Goal: Transaction & Acquisition: Download file/media

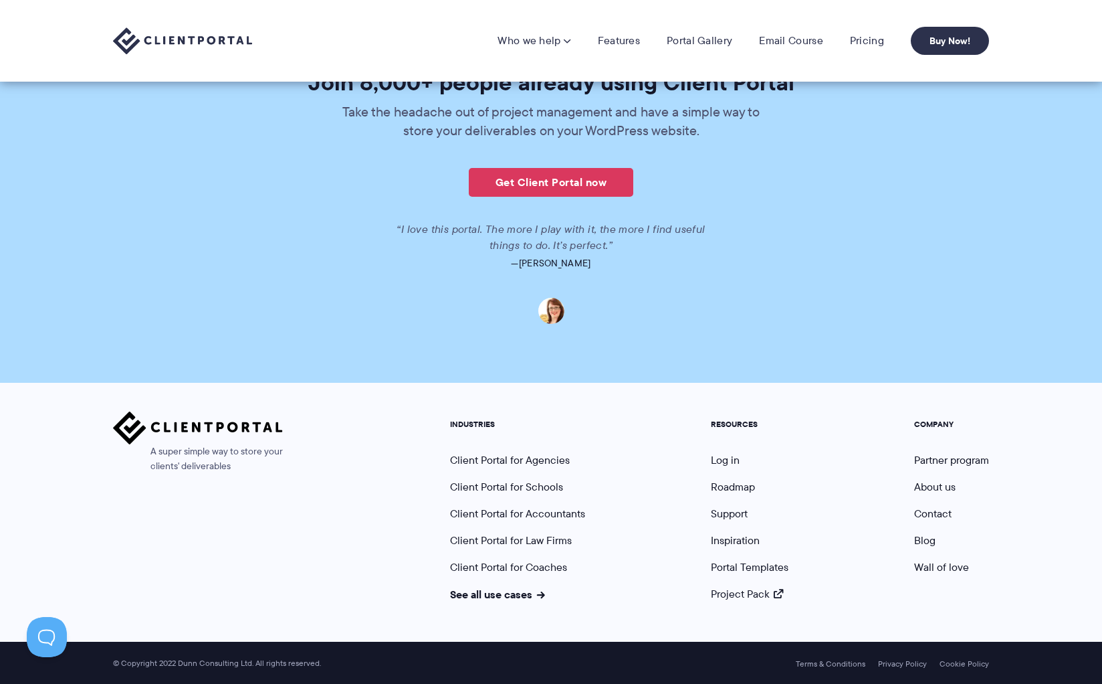
scroll to position [3204, 0]
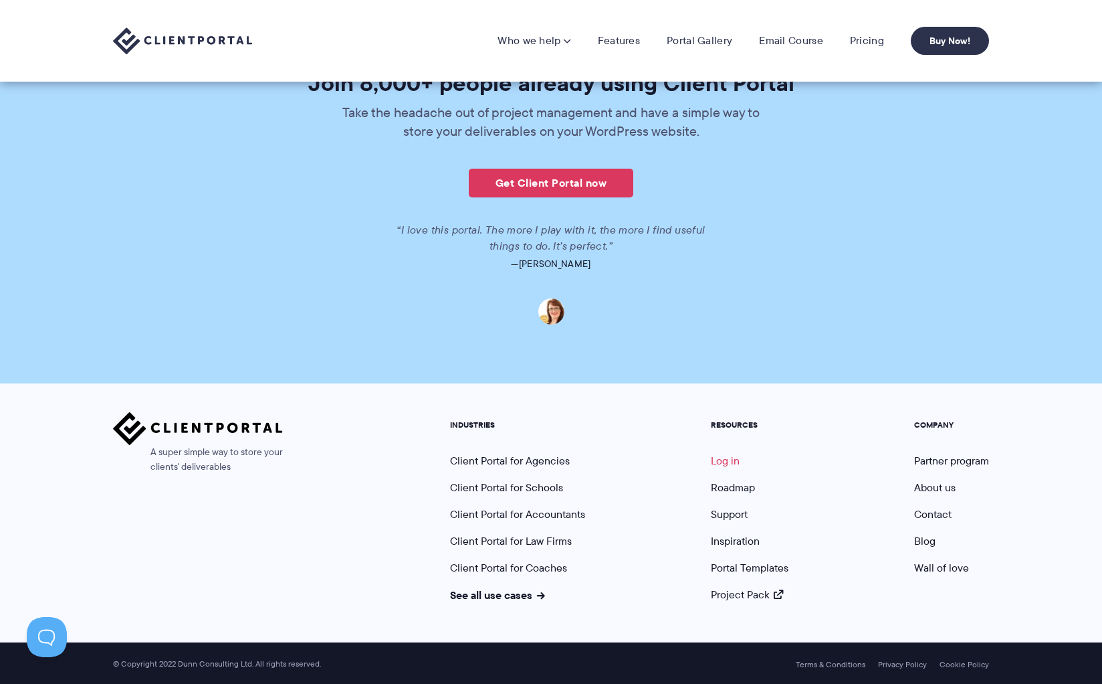
click at [728, 457] on link "Log in" at bounding box center [725, 460] width 29 height 15
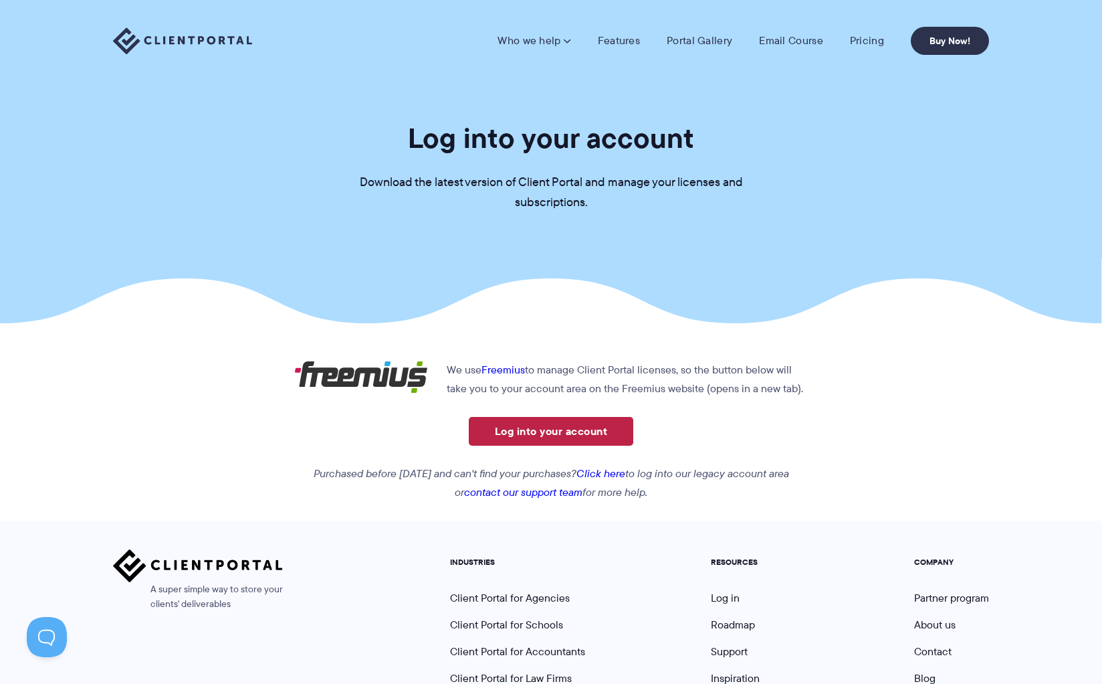
click at [551, 438] on link "Log into your account" at bounding box center [551, 431] width 165 height 29
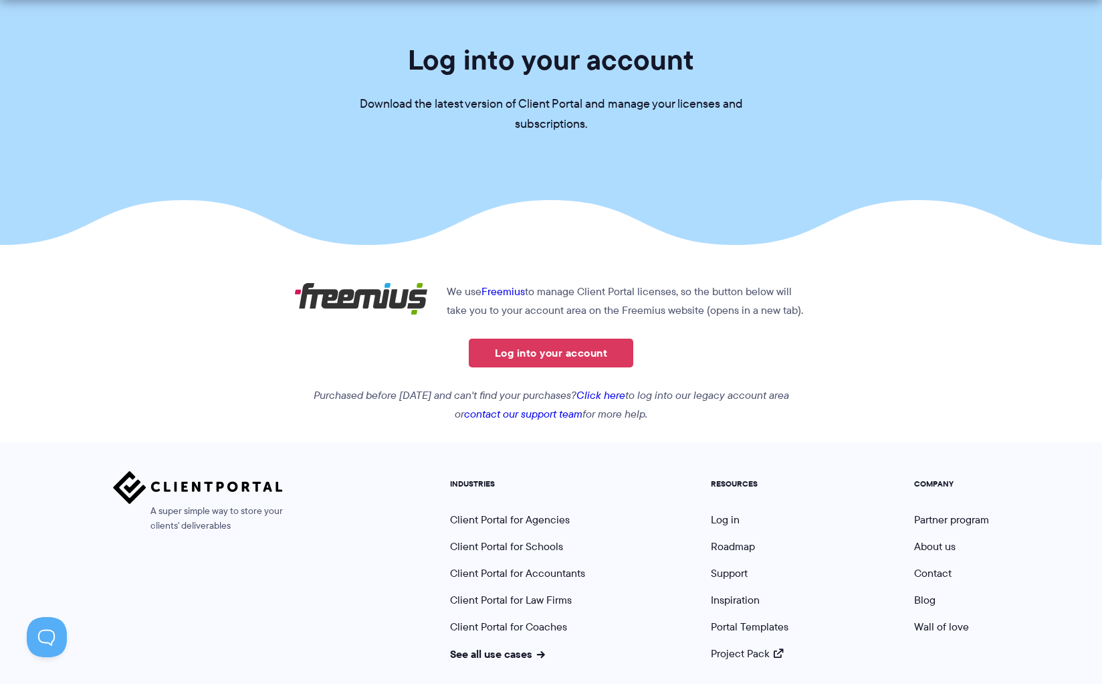
scroll to position [81, 0]
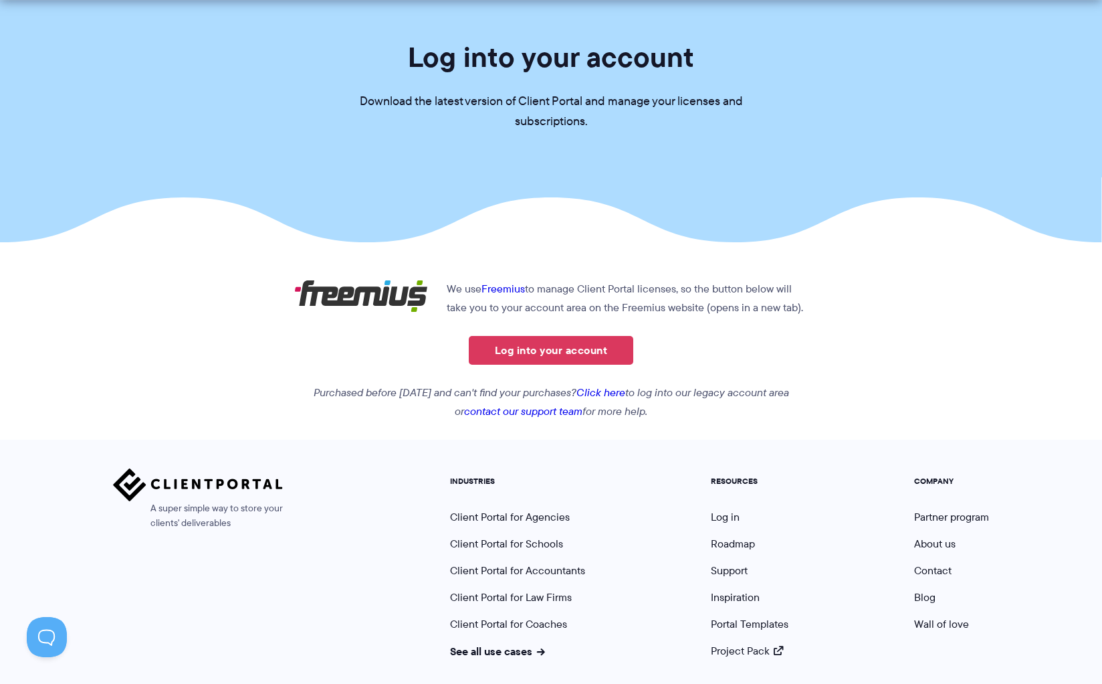
click at [623, 391] on link "Click here" at bounding box center [601, 392] width 49 height 15
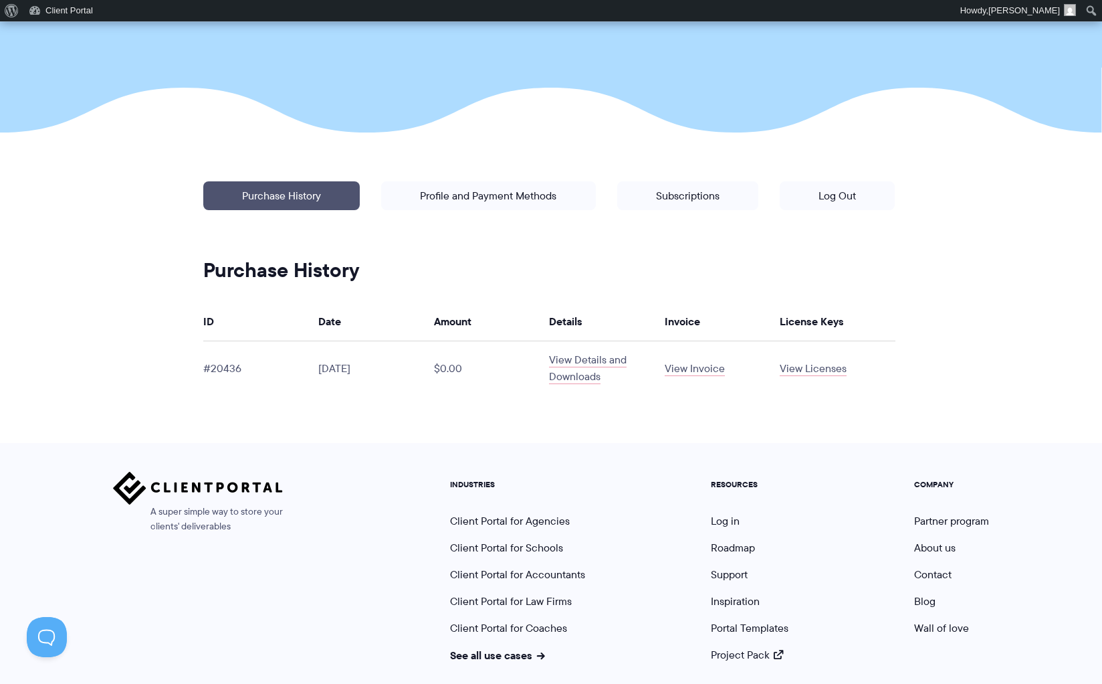
scroll to position [225, 0]
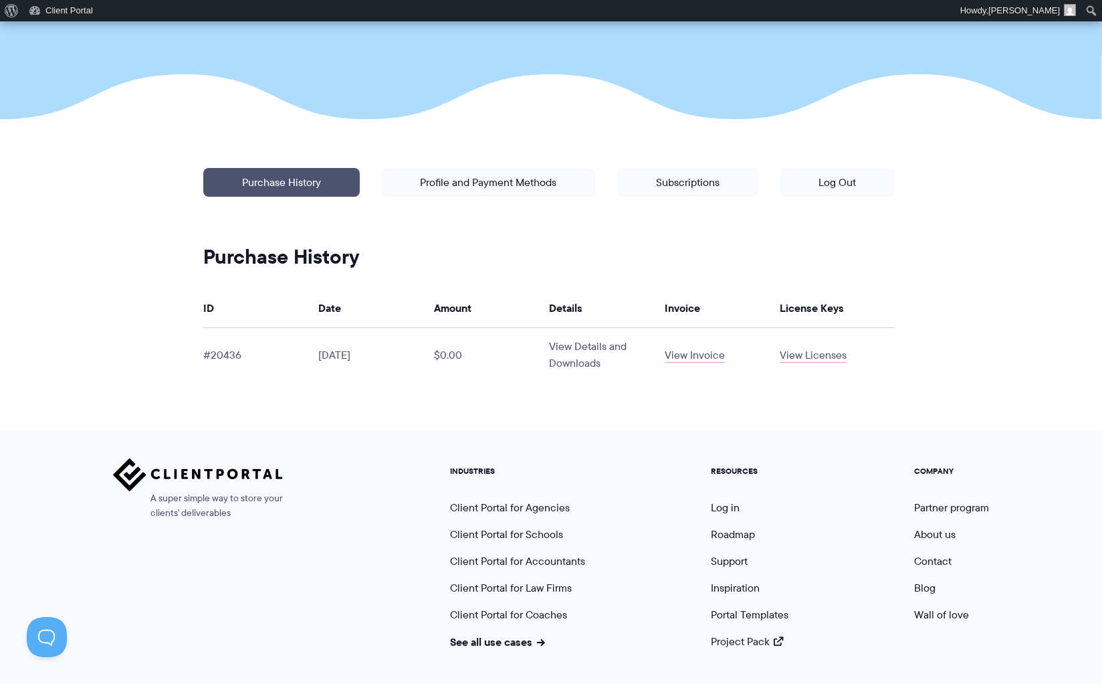
click at [581, 359] on link "View Details and Downloads" at bounding box center [588, 354] width 78 height 32
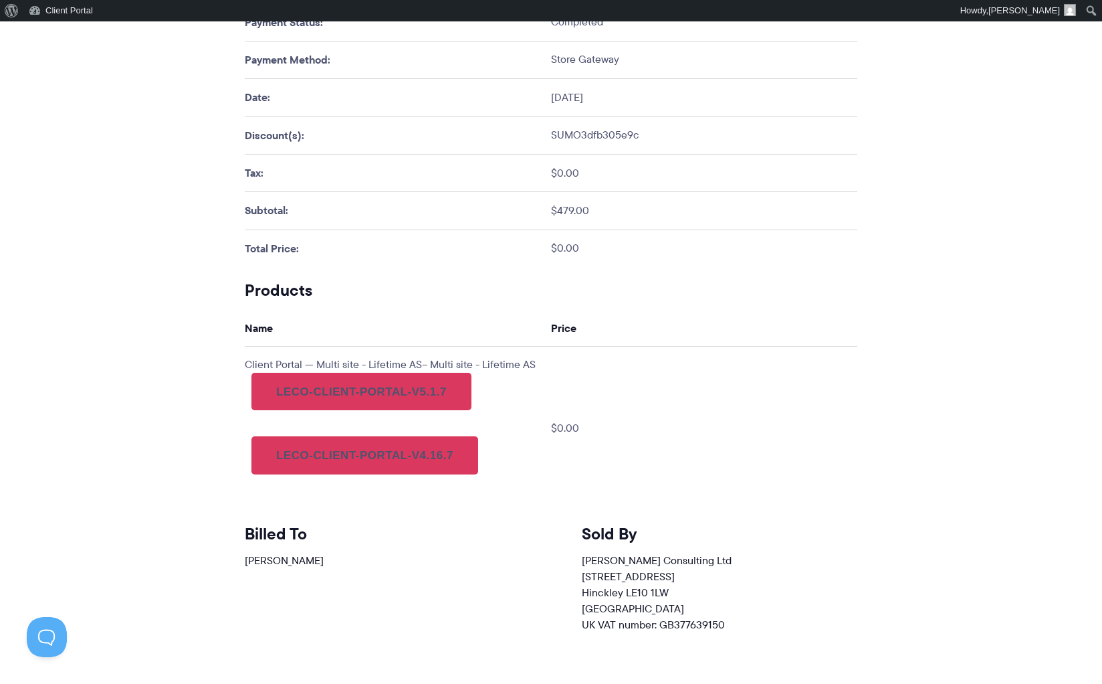
scroll to position [408, 0]
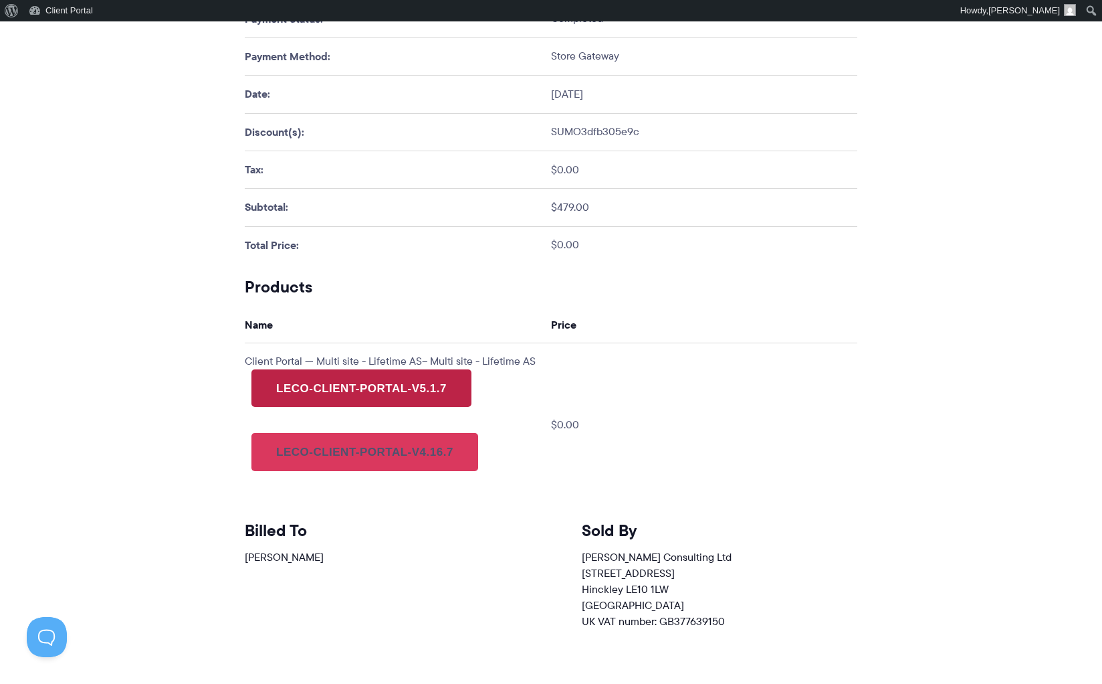
click at [379, 403] on link "leco-client-portal-v5.1.7" at bounding box center [362, 387] width 220 height 37
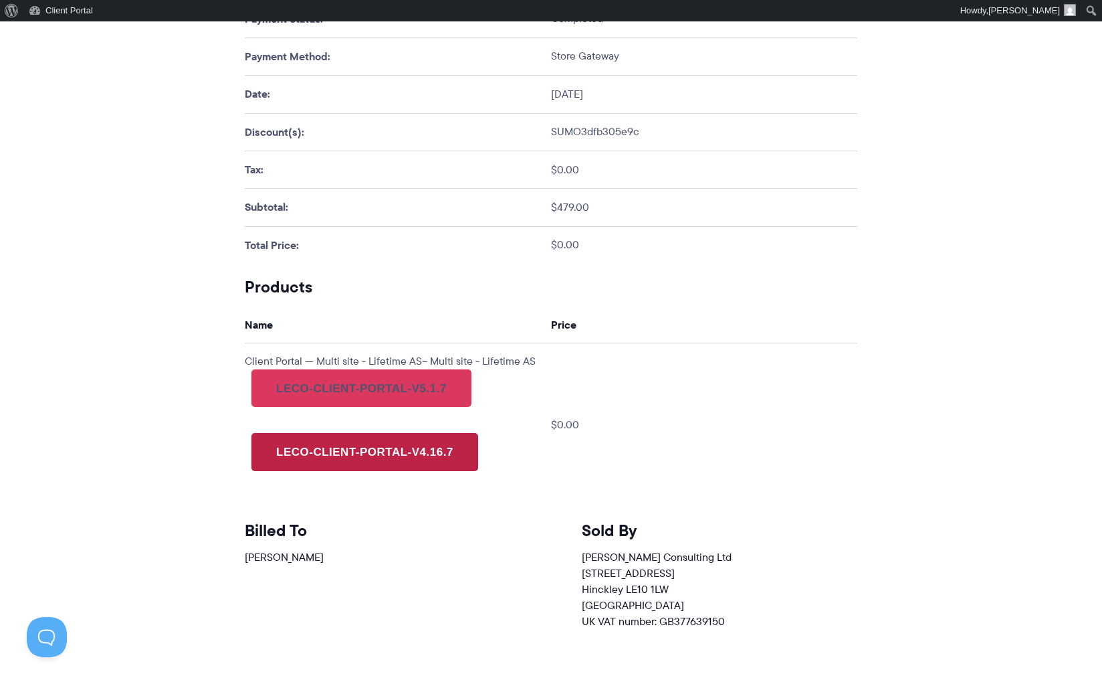
click at [351, 463] on link "leco-client-portal-v4.16.7" at bounding box center [365, 451] width 227 height 37
